Goal: Task Accomplishment & Management: Use online tool/utility

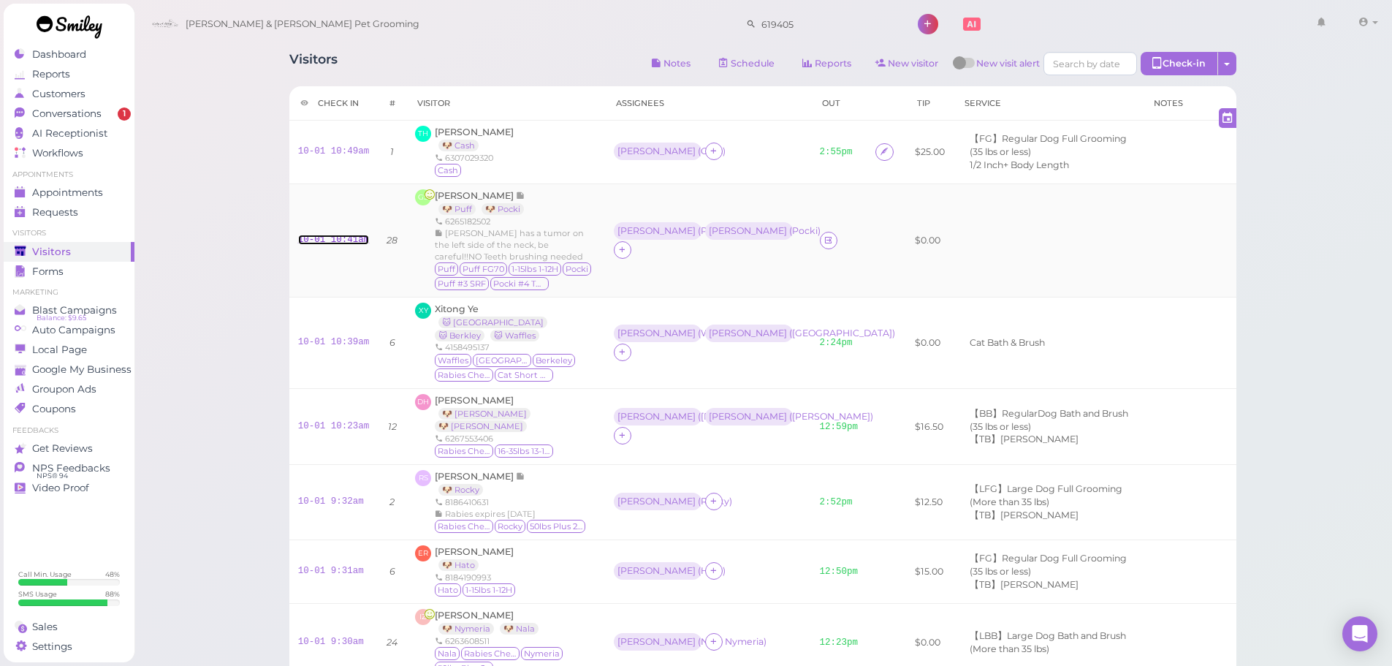
click at [339, 236] on link "10-01 10:41am" at bounding box center [334, 240] width 72 height 10
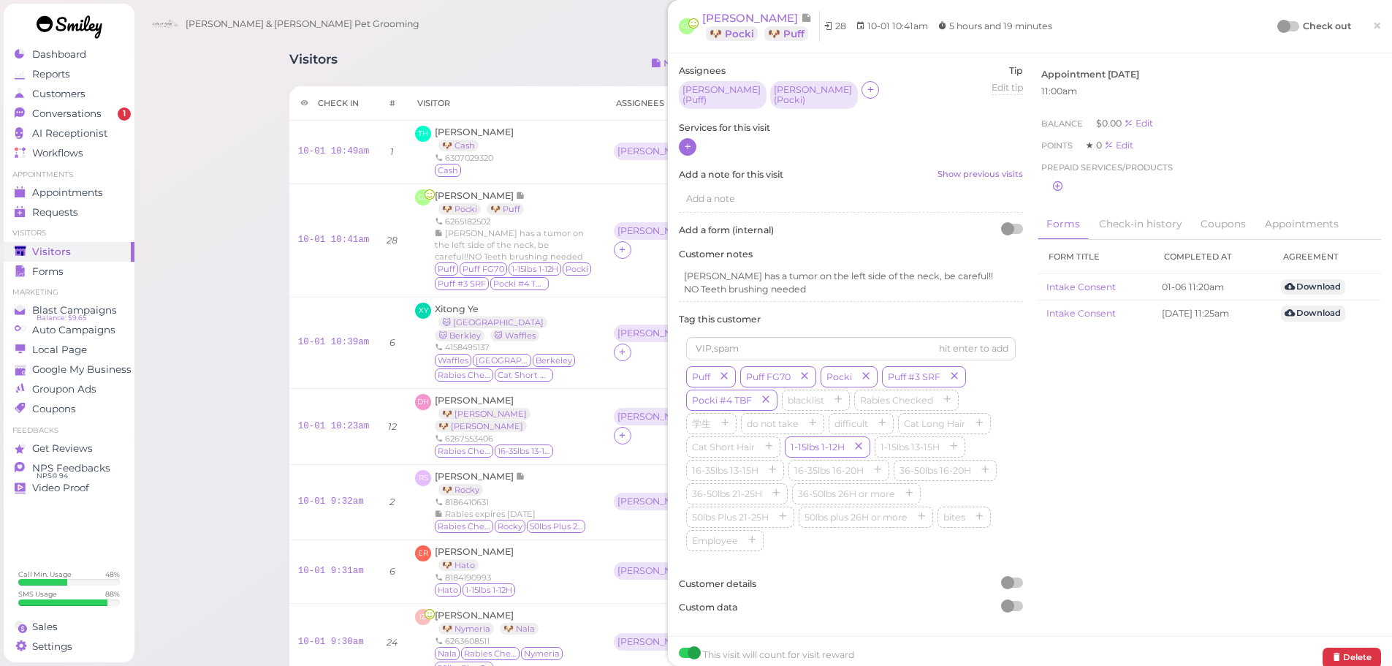
click at [693, 143] on div at bounding box center [688, 147] width 18 height 18
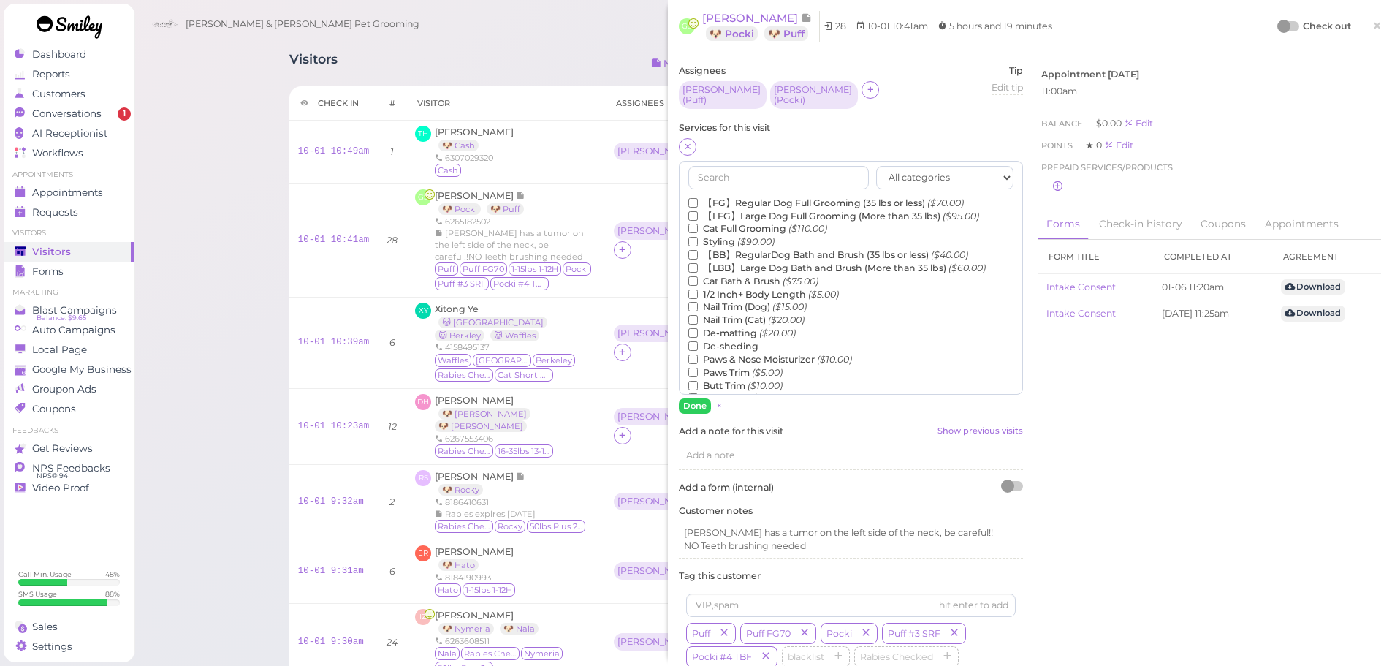
click at [727, 197] on label "【FG】Regular Dog Full Grooming (35 lbs or less) ($70.00)" at bounding box center [826, 203] width 276 height 13
click at [698, 198] on input "【FG】Regular Dog Full Grooming (35 lbs or less) ($70.00)" at bounding box center [693, 203] width 10 height 10
click at [726, 288] on label "1/2 Inch+ Body Length ($5.00)" at bounding box center [763, 294] width 151 height 13
click at [698, 289] on input "1/2 Inch+ Body Length ($5.00)" at bounding box center [693, 294] width 10 height 10
click at [695, 399] on button "Done" at bounding box center [695, 405] width 32 height 15
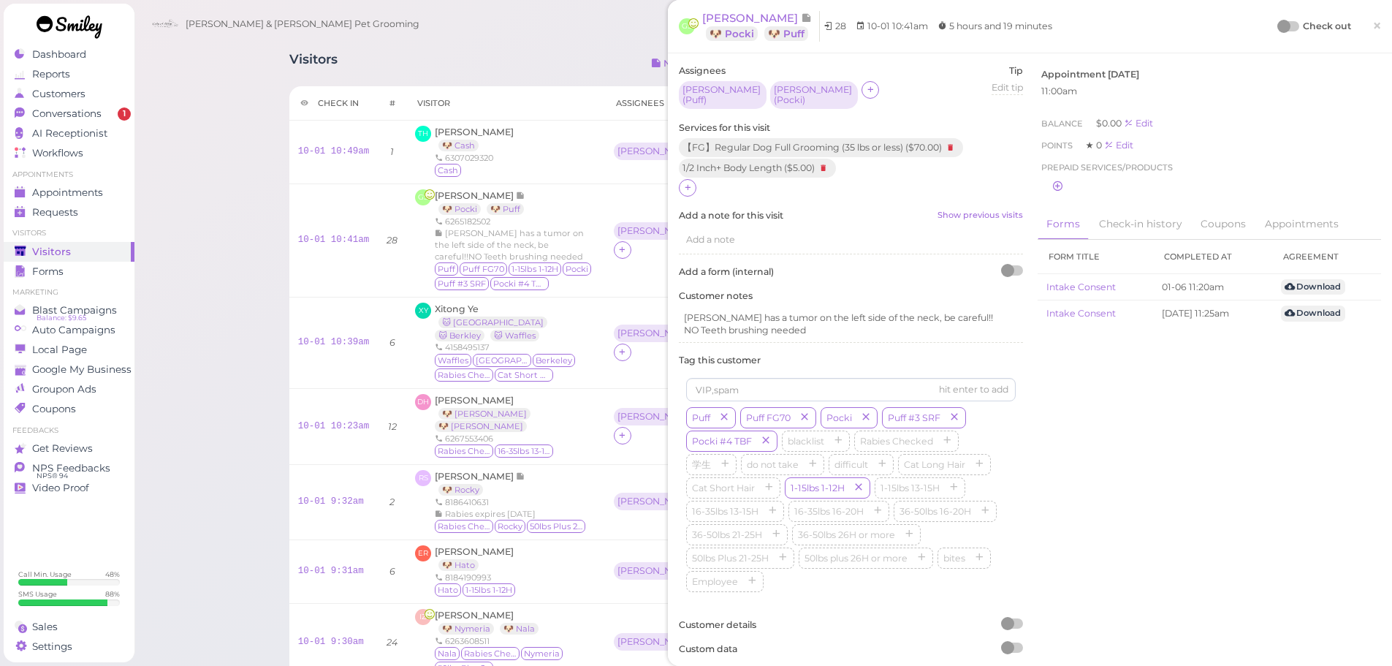
click at [1286, 17] on div "Check out ×" at bounding box center [1330, 26] width 102 height 31
click at [1263, 33] on div "GS Grace Sun 🐶 Pocki 🐶 Puff 28 10-01 10:41am 5 hours and 19 minutes Check out ×" at bounding box center [1030, 26] width 702 height 31
click at [1278, 23] on div at bounding box center [1283, 26] width 13 height 13
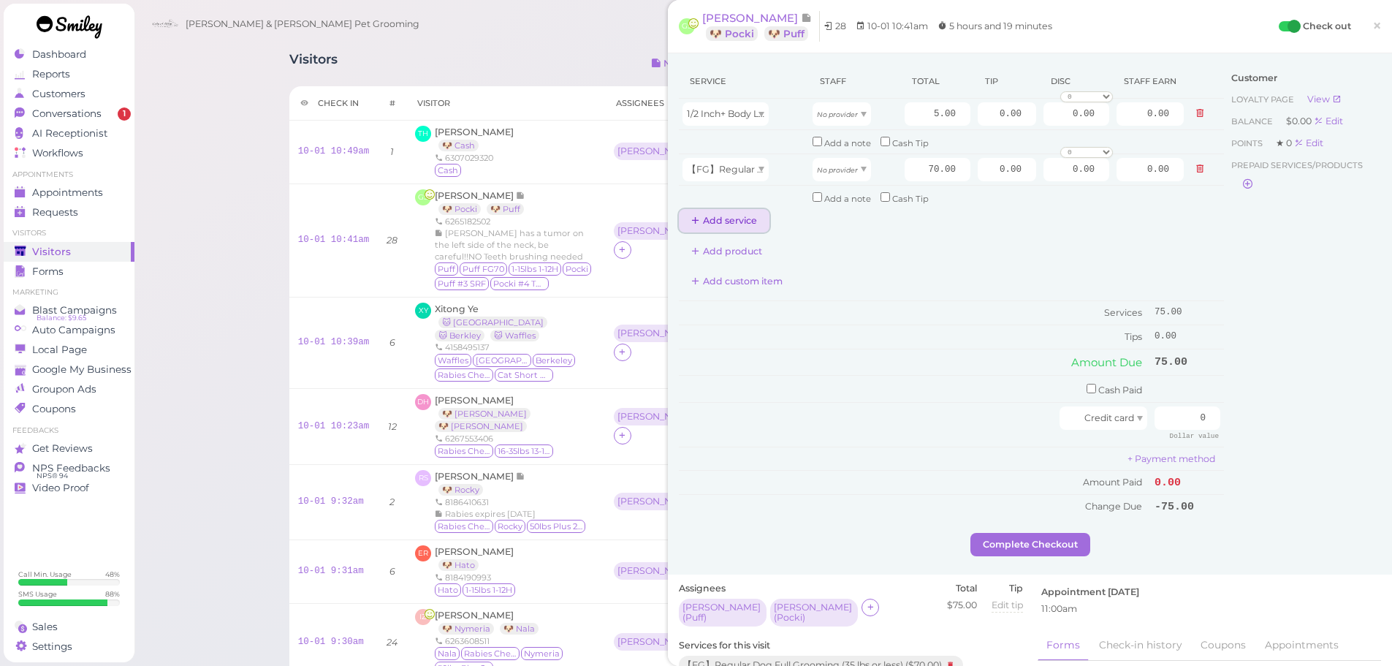
click at [706, 231] on button "Add service" at bounding box center [724, 220] width 91 height 23
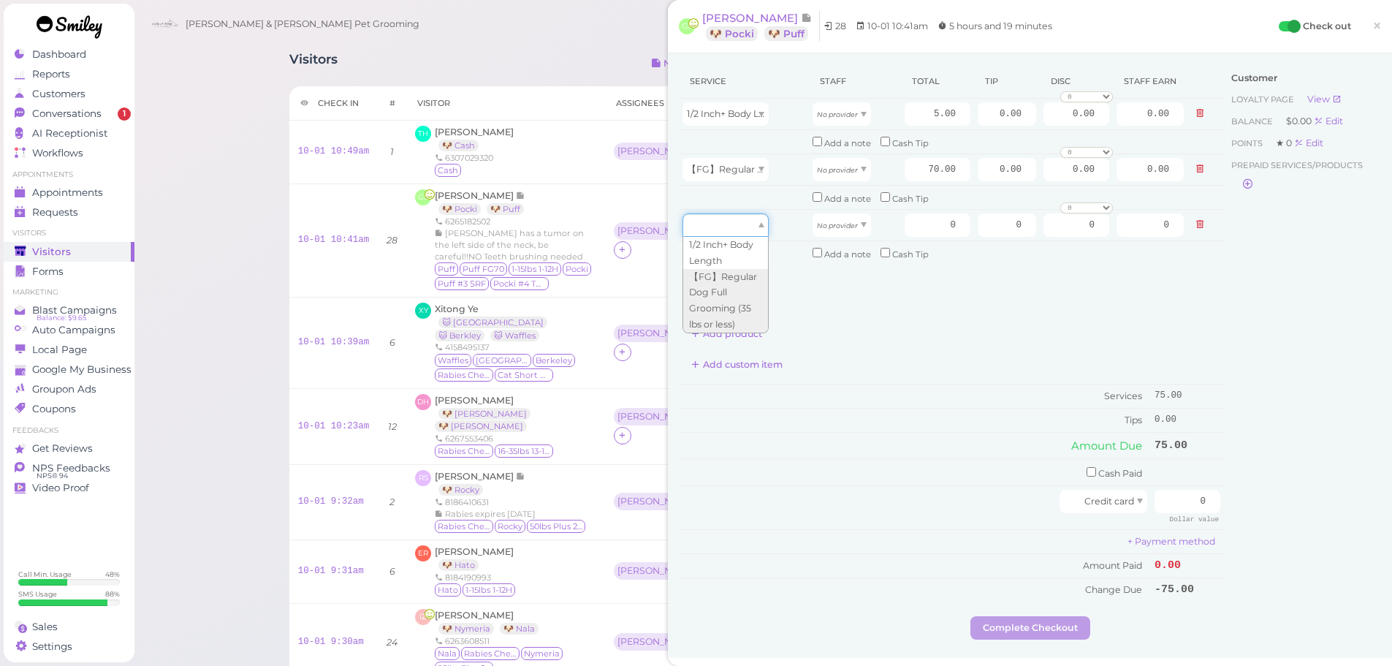
type input "70.00"
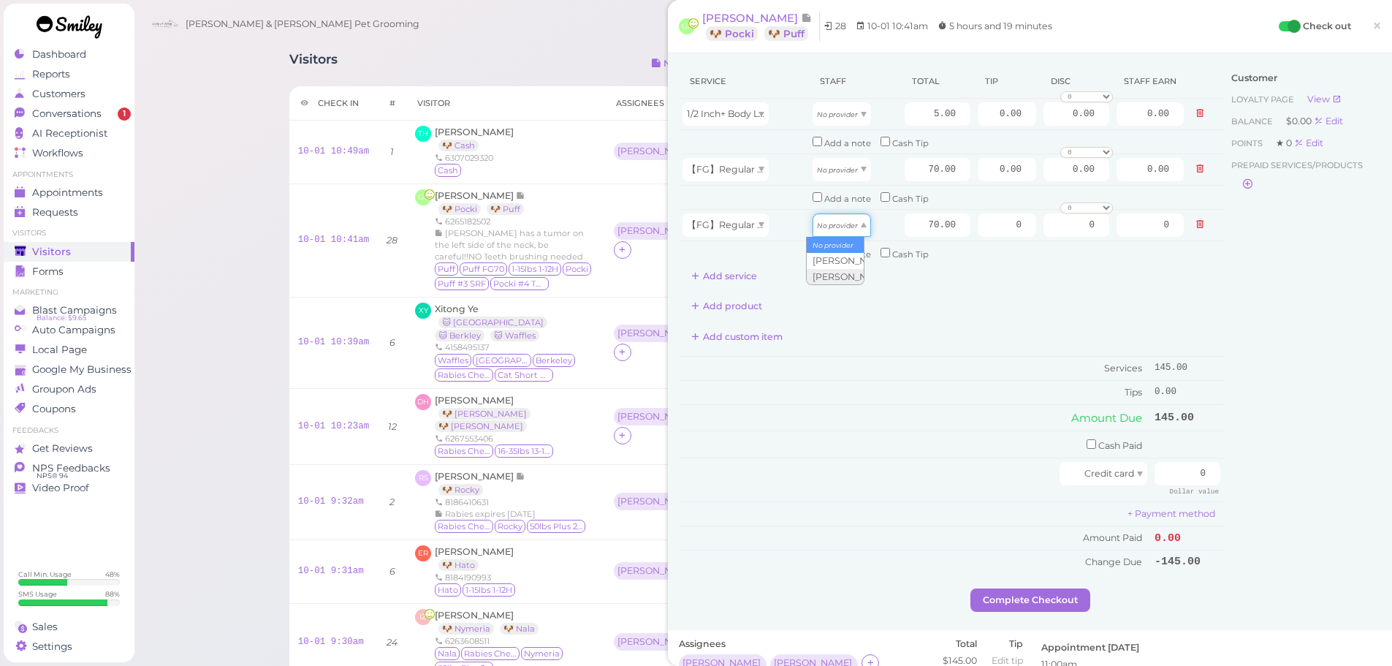
type input "30.10"
type input "2.60"
type input "36.40"
click at [895, 448] on td "Cash Paid" at bounding box center [915, 444] width 472 height 27
drag, startPoint x: 1078, startPoint y: 444, endPoint x: 1121, endPoint y: 436, distance: 43.9
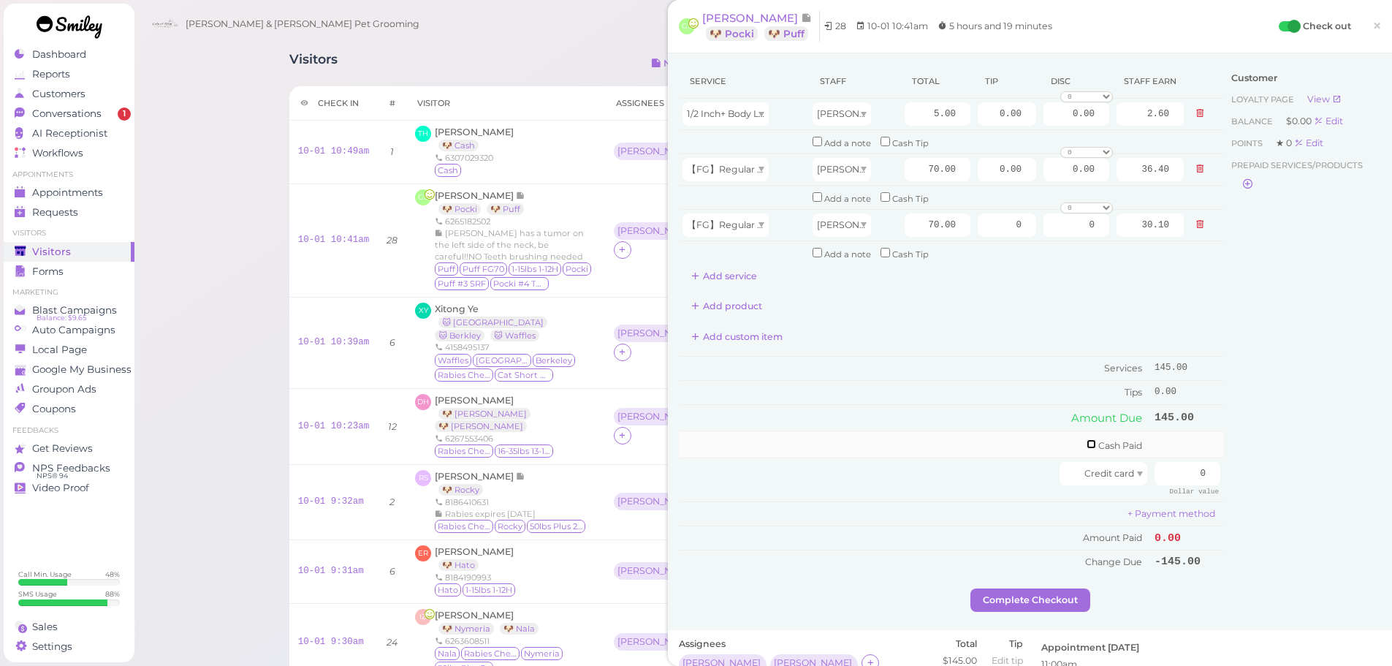
click at [1087, 444] on input "checkbox" at bounding box center [1092, 444] width 10 height 10
checkbox input "true"
click at [1170, 453] on input "0" at bounding box center [1188, 446] width 66 height 23
type input "160"
click at [1264, 451] on div "Customer Loyalty page View Balance $0.00 Edit Points ★ 0 Edit Prepaid services/…" at bounding box center [1302, 328] width 157 height 528
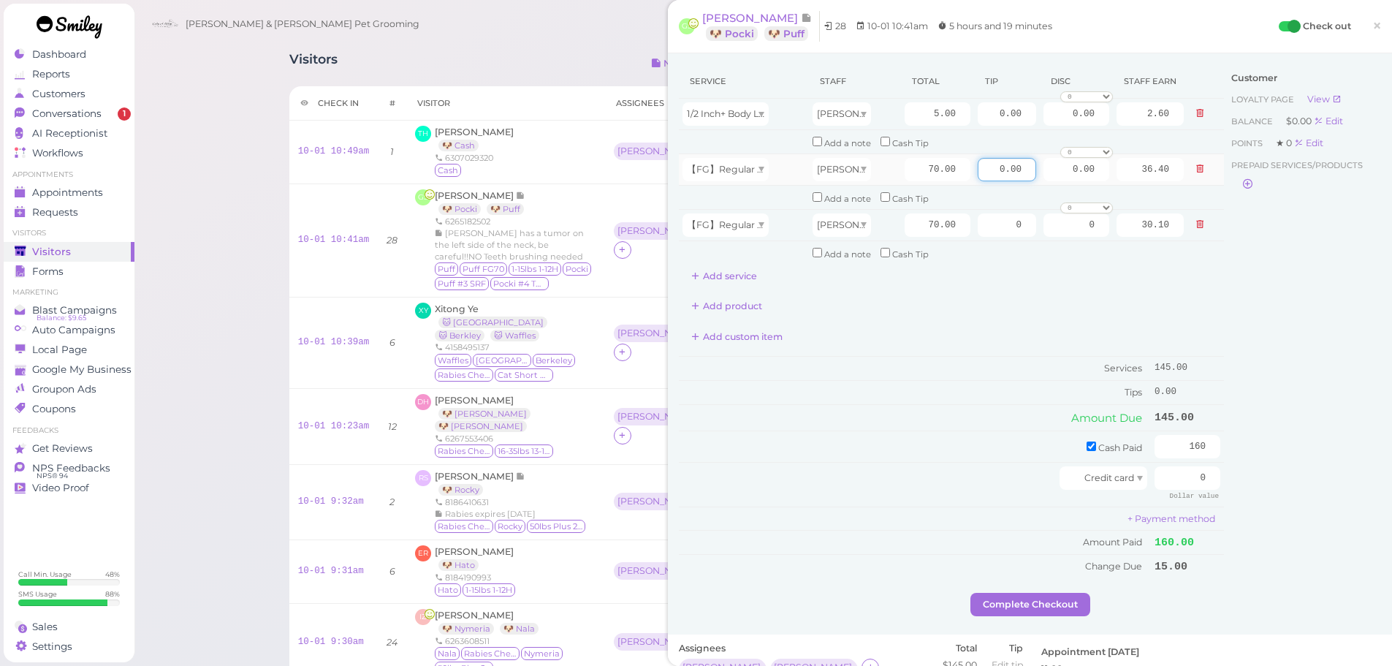
drag, startPoint x: 974, startPoint y: 181, endPoint x: 1166, endPoint y: 184, distance: 192.2
click at [1166, 184] on tr "【FG】Regular Dog Full Grooming (35 lbs or less) Asa 70.00 0.00 0.00 0 10% off 15…" at bounding box center [951, 168] width 545 height 31
type input "7.5"
drag, startPoint x: 994, startPoint y: 224, endPoint x: 1250, endPoint y: 357, distance: 288.6
click at [1188, 256] on tbody "1/2 Inch+ Body Length Asa 5.00 0.00 0.00 0 10% off 15% off 20% off 25% off 30% …" at bounding box center [951, 182] width 545 height 166
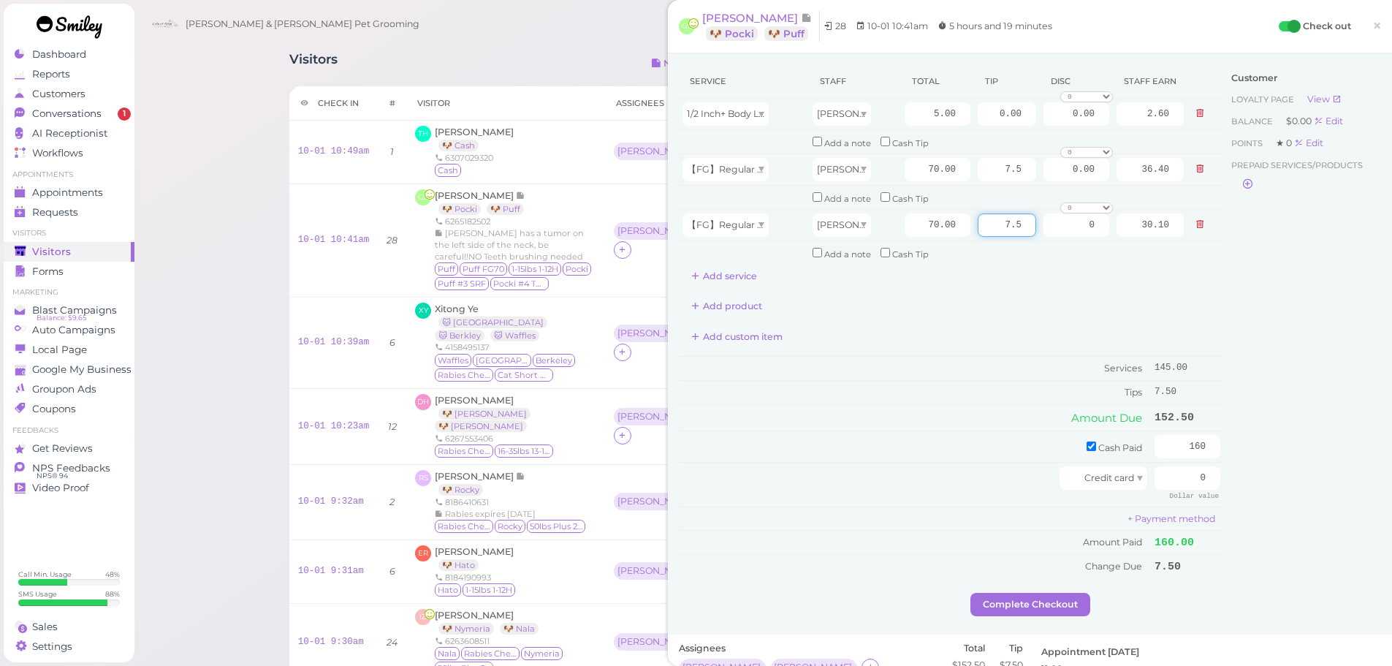
type input "7.5"
click at [1277, 481] on div "Customer Loyalty page View Balance $0.00 Edit Points ★ 0 Edit Prepaid services/…" at bounding box center [1302, 328] width 157 height 528
click at [1041, 604] on button "Complete Checkout" at bounding box center [1031, 604] width 120 height 23
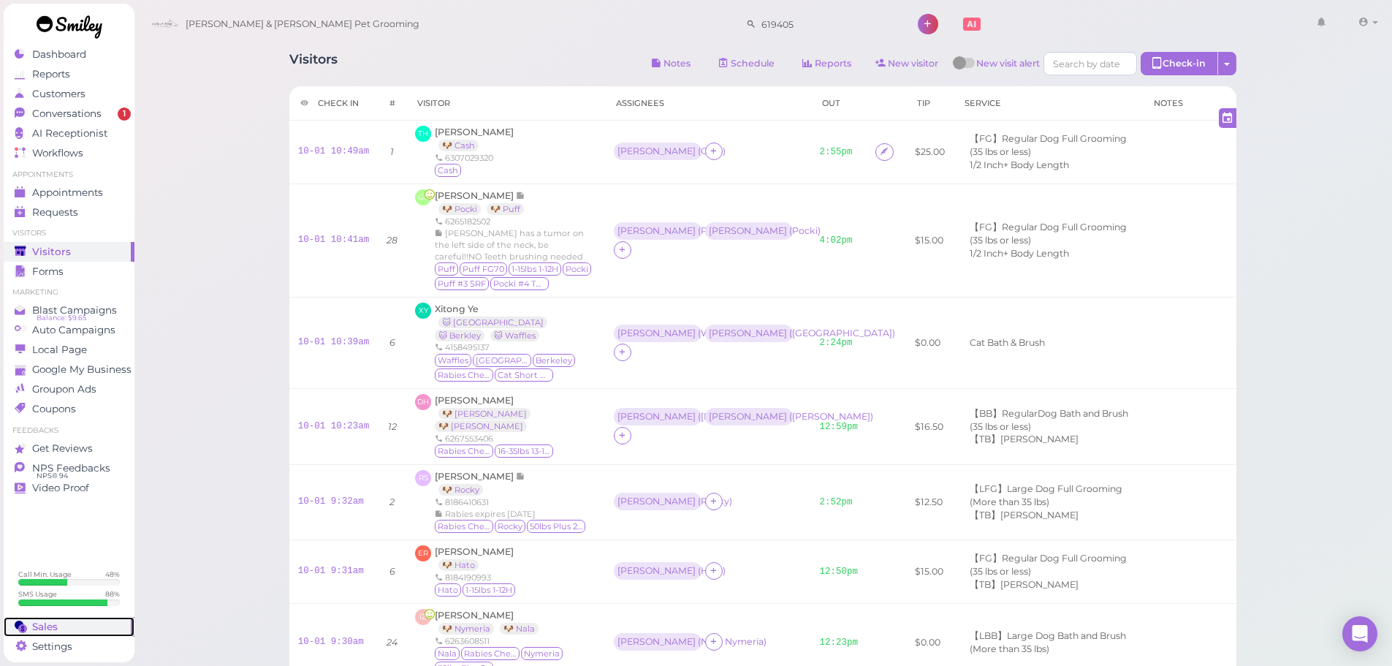
click at [47, 623] on span "Sales" at bounding box center [45, 626] width 26 height 12
click at [1291, 327] on div "Visitors Notes Schedule Reports New visitor New visit alert Check-in Customer c…" at bounding box center [763, 469] width 1259 height 938
